Goal: Task Accomplishment & Management: Complete application form

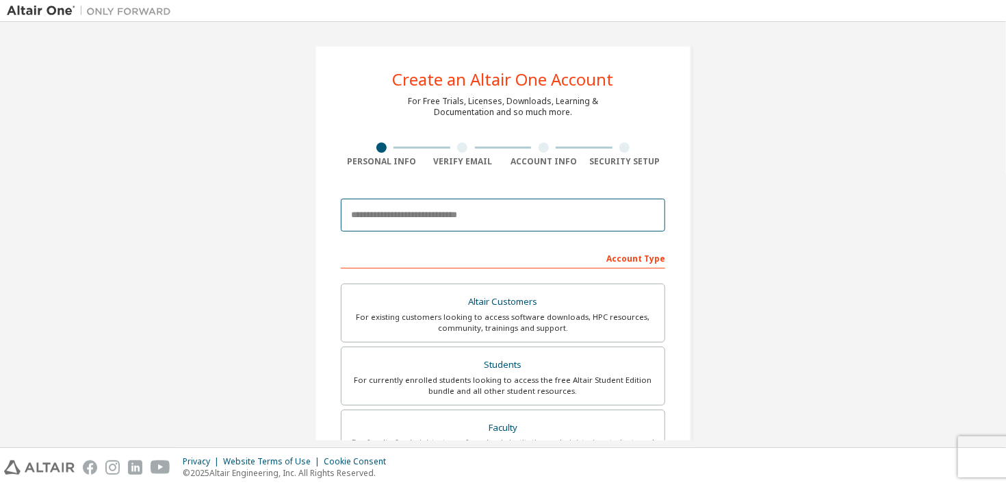
click at [380, 209] on input "email" at bounding box center [503, 214] width 324 height 33
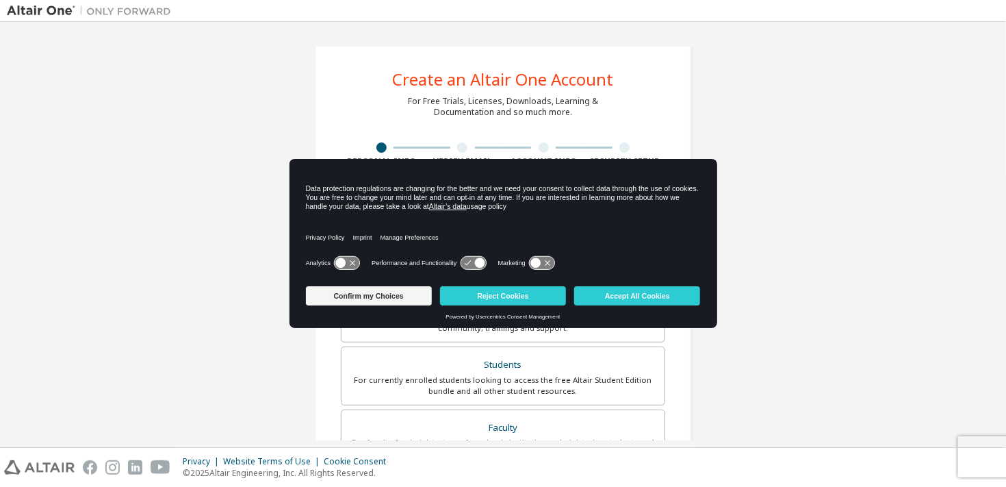
click at [745, 98] on div "Create an Altair One Account For Free Trials, Licenses, Downloads, Learning & D…" at bounding box center [503, 391] width 992 height 725
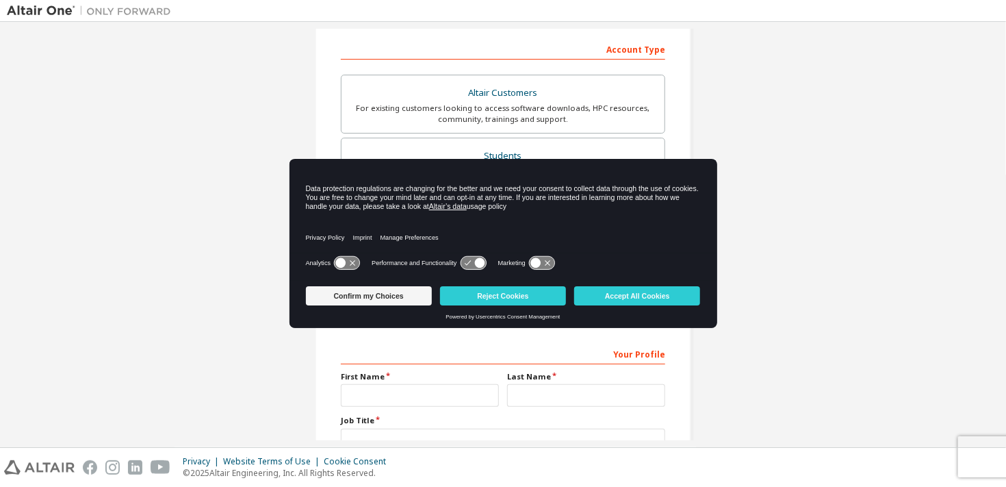
scroll to position [246, 0]
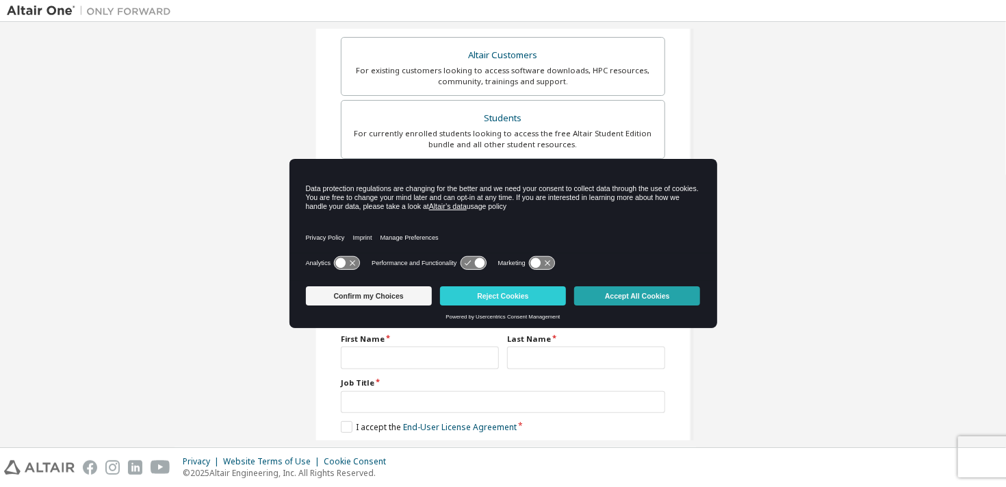
click at [619, 300] on button "Accept All Cookies" at bounding box center [637, 295] width 126 height 19
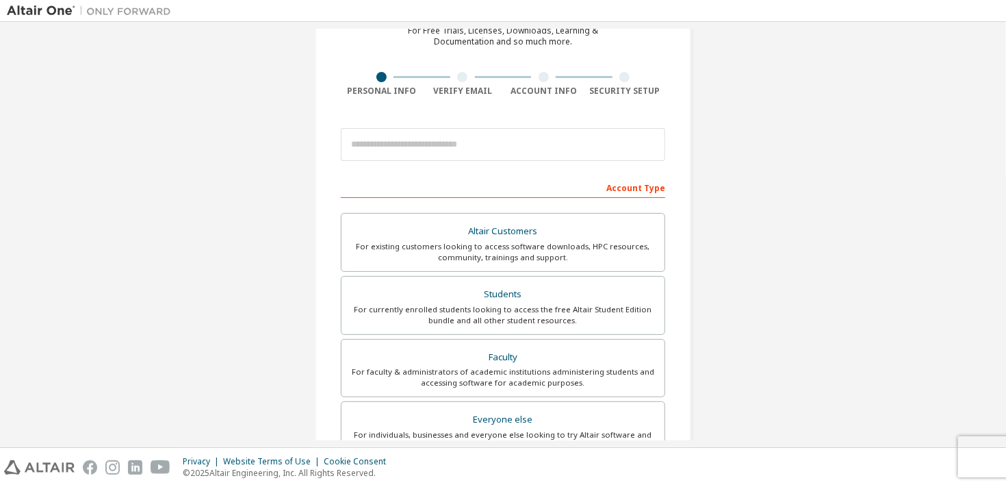
scroll to position [0, 0]
